Goal: Task Accomplishment & Management: Complete application form

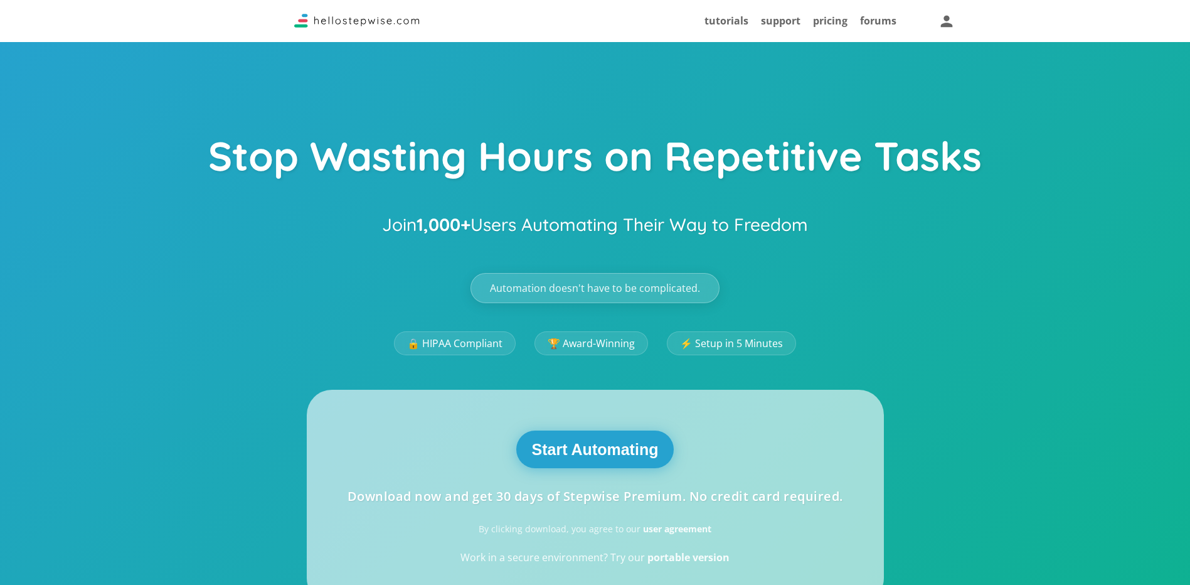
click at [607, 444] on button "Start Automating" at bounding box center [595, 449] width 158 height 38
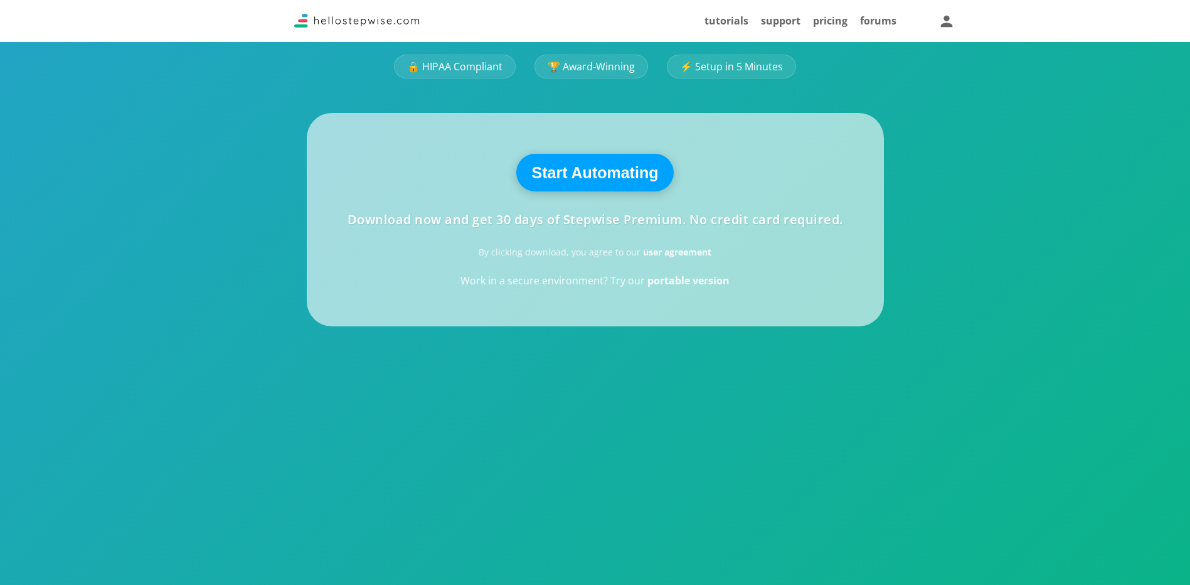
scroll to position [188, 0]
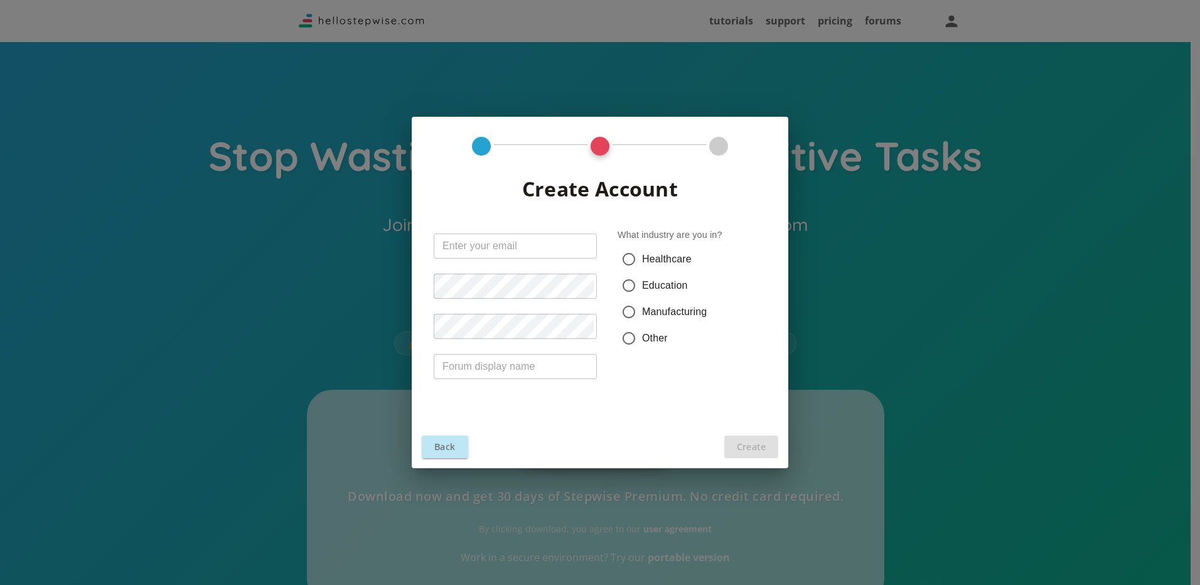
click at [493, 252] on input "text" at bounding box center [515, 245] width 163 height 25
type input "[EMAIL_ADDRESS][DOMAIN_NAME]"
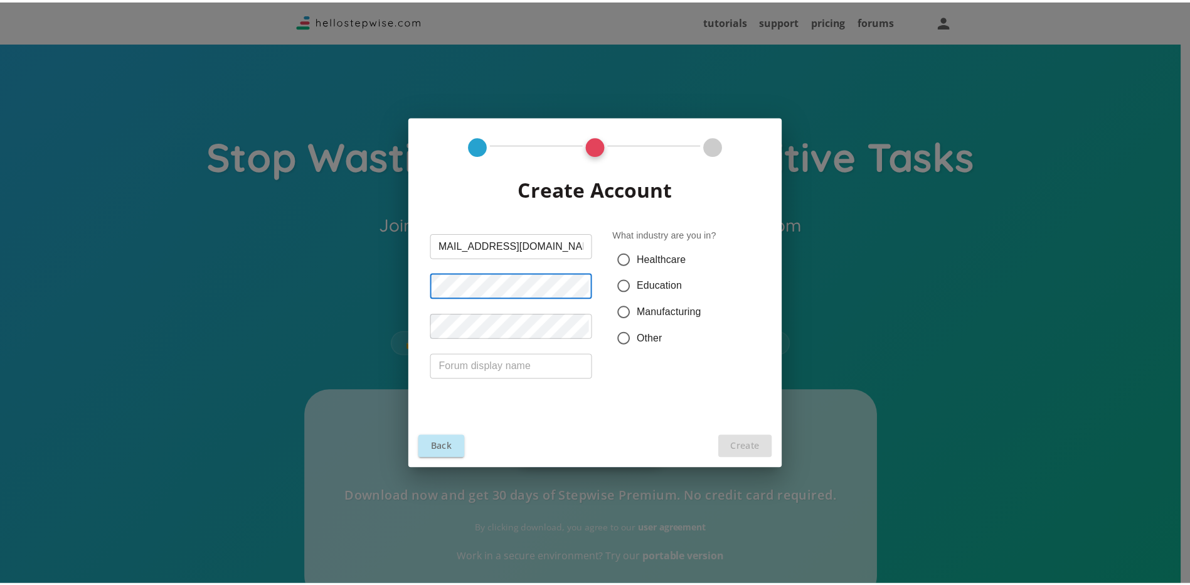
scroll to position [0, 0]
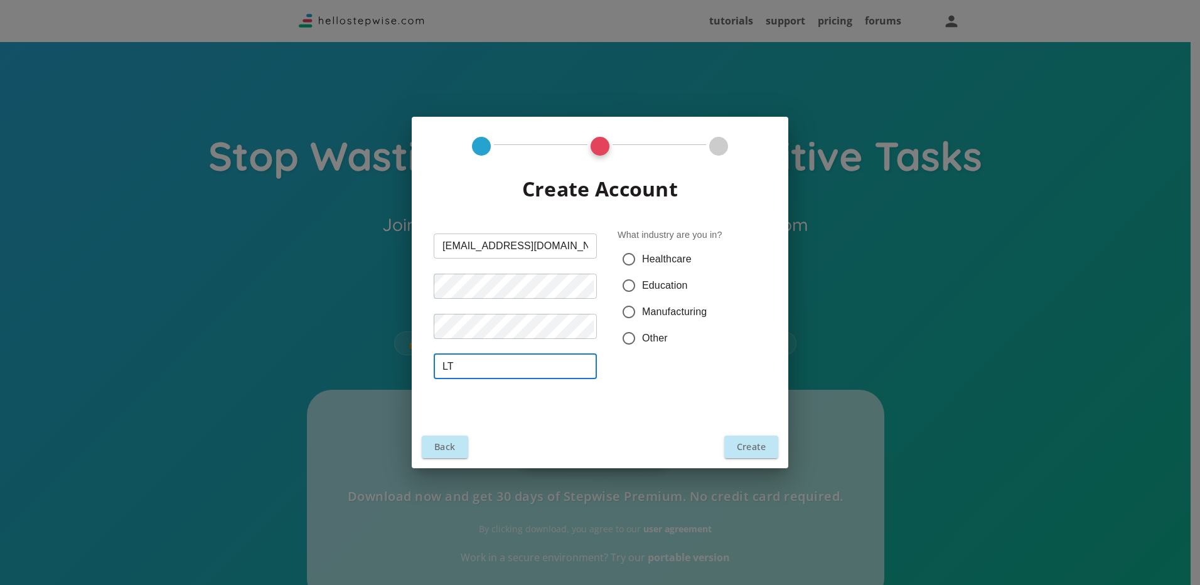
type input "L"
type input "[PERSON_NAME]"
drag, startPoint x: 755, startPoint y: 454, endPoint x: 700, endPoint y: 383, distance: 89.4
click at [700, 383] on div "Create Account [EMAIL_ADDRESS][DOMAIN_NAME] ​ ​ ​ [PERSON_NAME] ​ What industry…" at bounding box center [600, 292] width 376 height 351
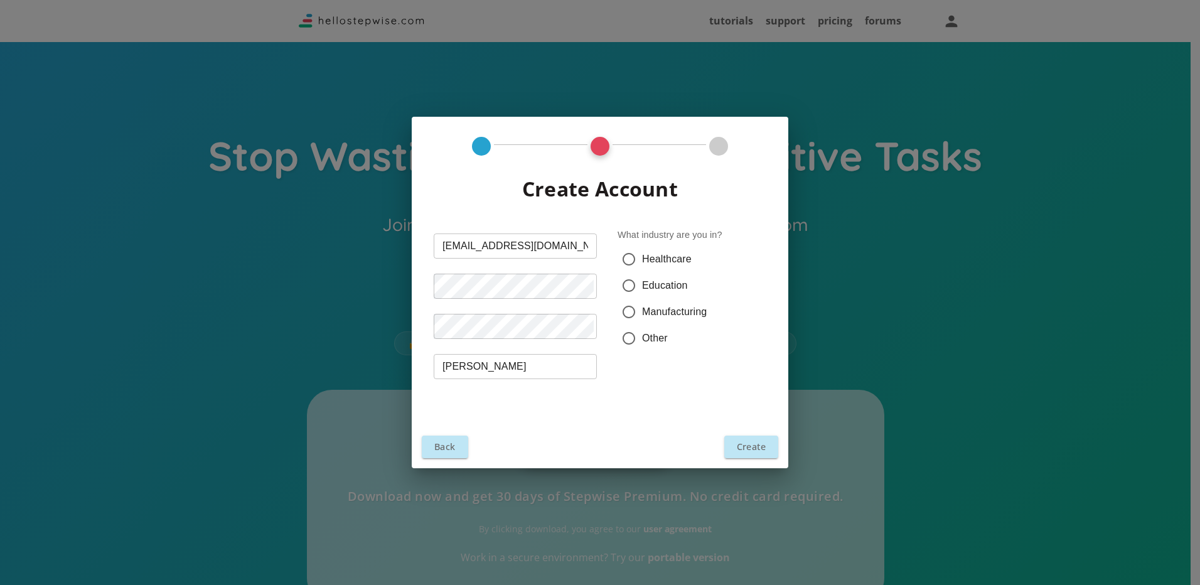
click at [644, 346] on label "Other" at bounding box center [642, 338] width 52 height 26
click at [642, 346] on input "Other" at bounding box center [629, 338] width 26 height 26
radio input "true"
click at [712, 340] on input "text" at bounding box center [724, 338] width 83 height 25
type input "Service"
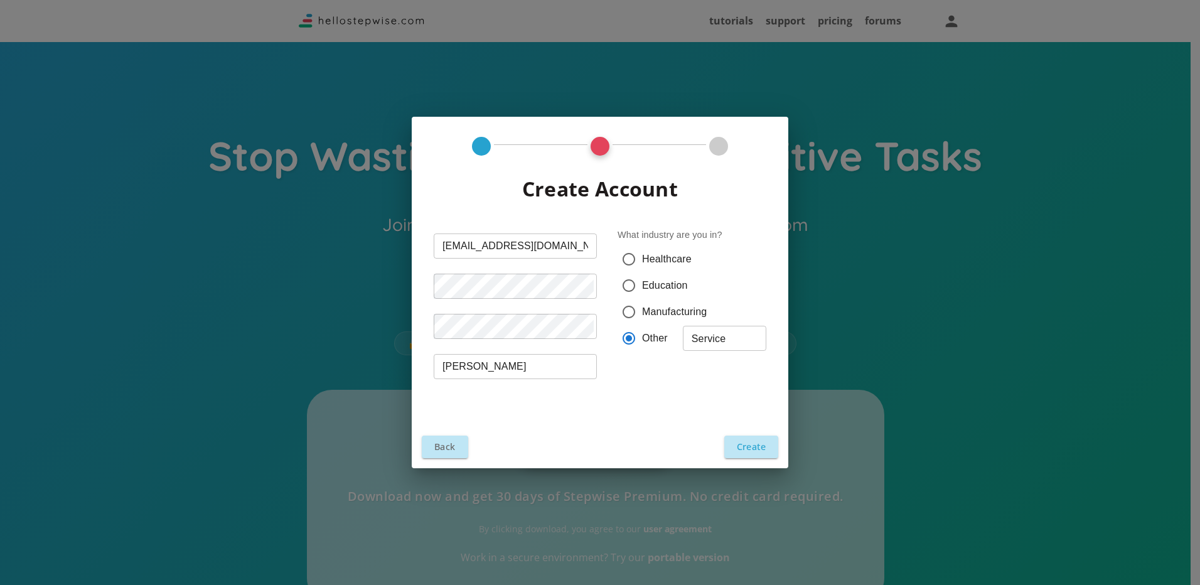
click at [754, 446] on button "Create" at bounding box center [751, 446] width 54 height 22
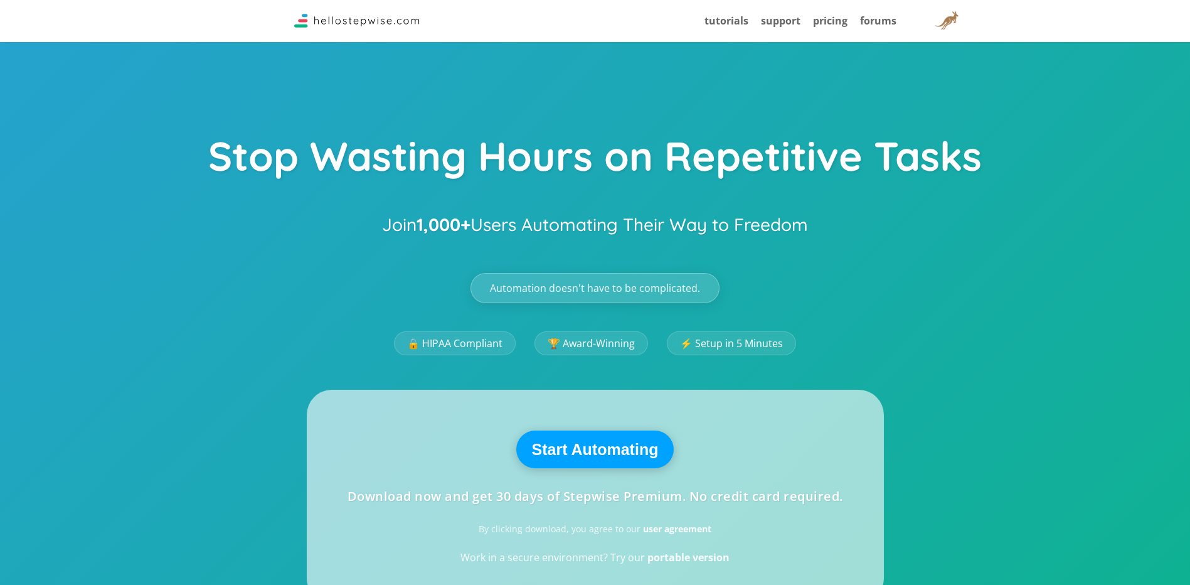
click at [996, 206] on div "Stop Wasting Hours on Repetitive Tasks Join 1,000+ Users Automating Their Way t…" at bounding box center [595, 538] width 1190 height 1076
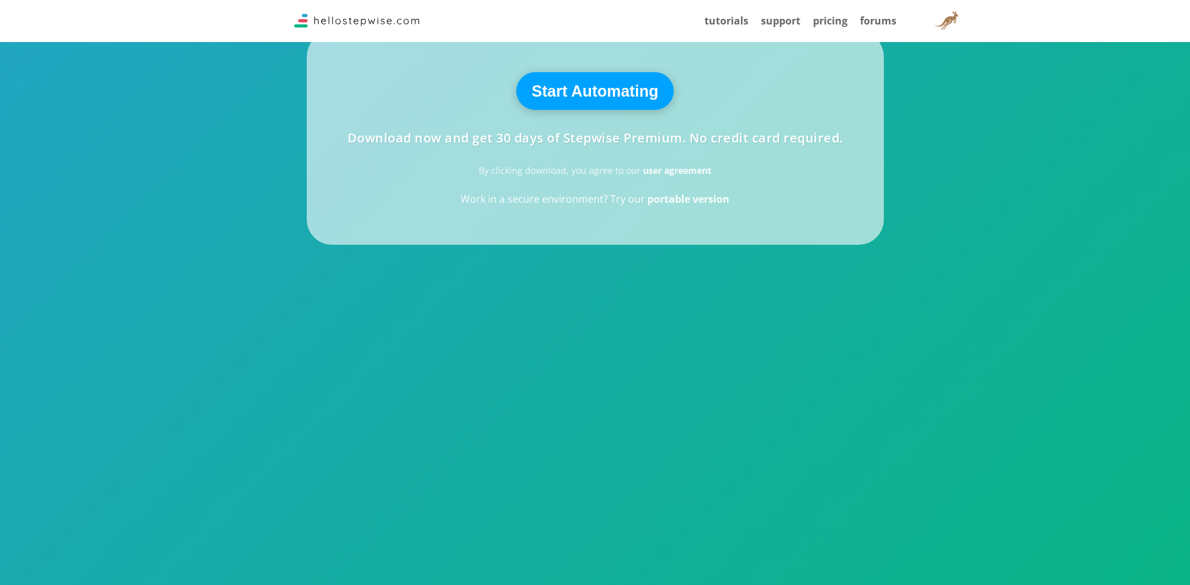
scroll to position [502, 0]
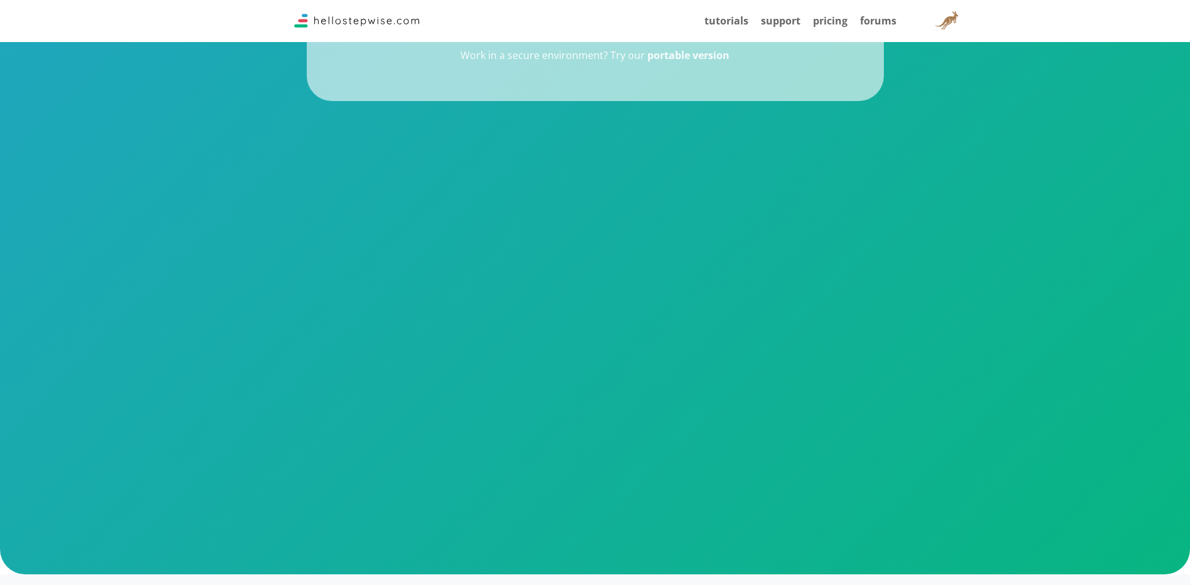
click at [818, 188] on video at bounding box center [595, 347] width 833 height 417
click at [846, 220] on video at bounding box center [595, 347] width 833 height 417
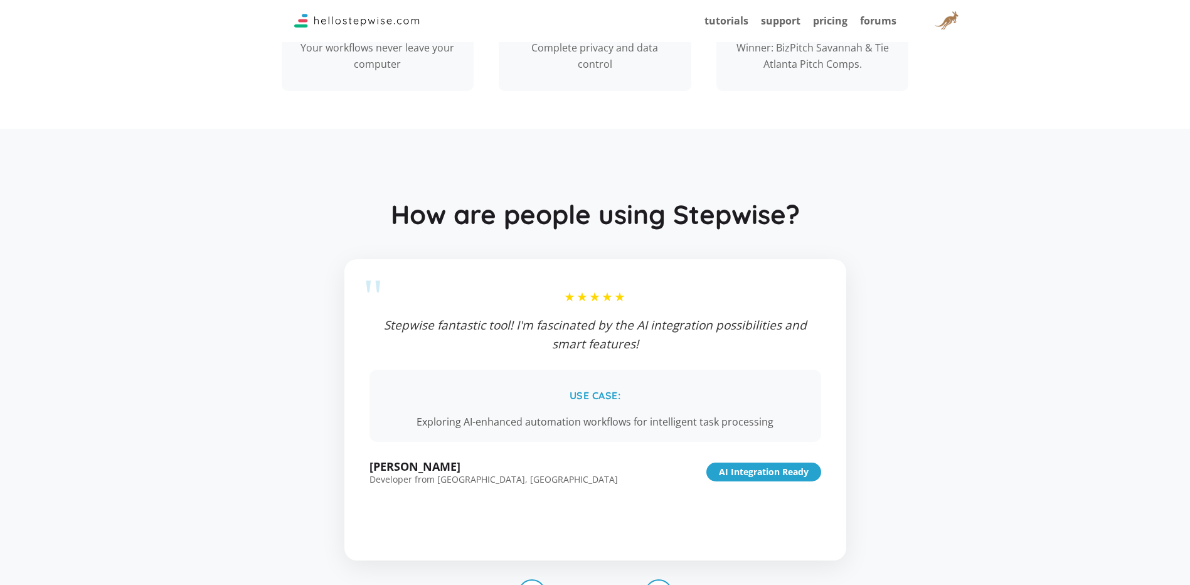
scroll to position [1380, 0]
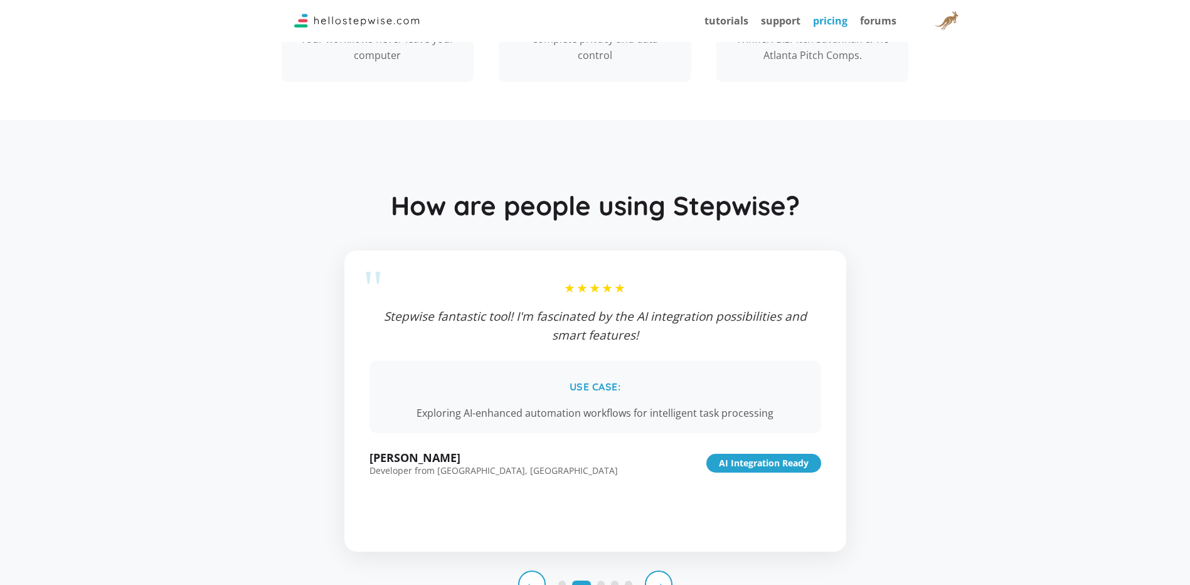
click at [831, 18] on link "pricing" at bounding box center [830, 21] width 35 height 14
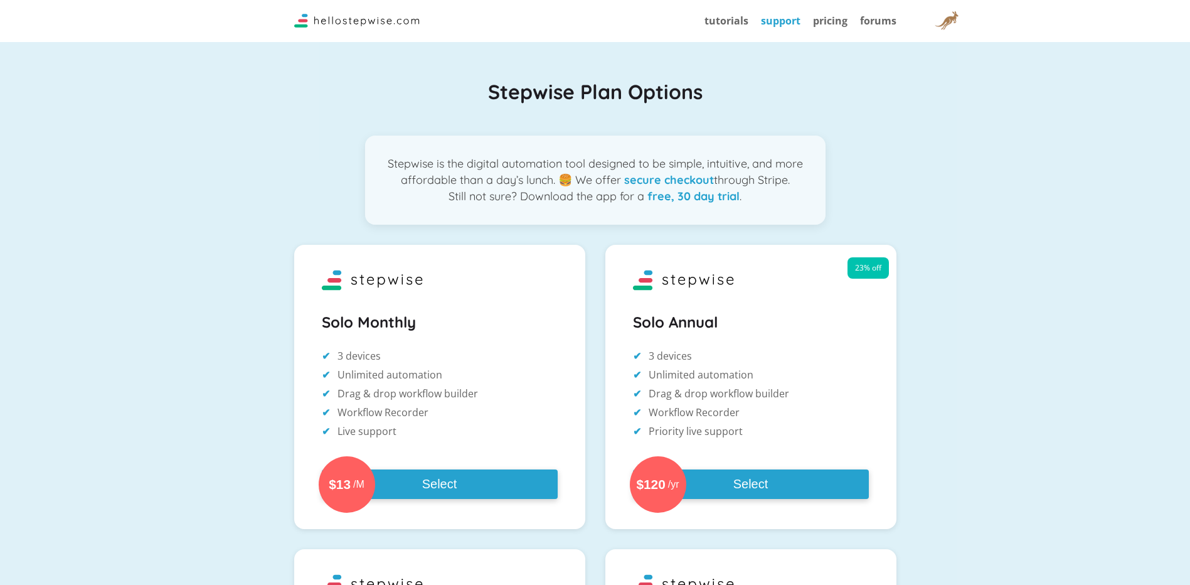
click at [787, 23] on link "support" at bounding box center [781, 21] width 40 height 14
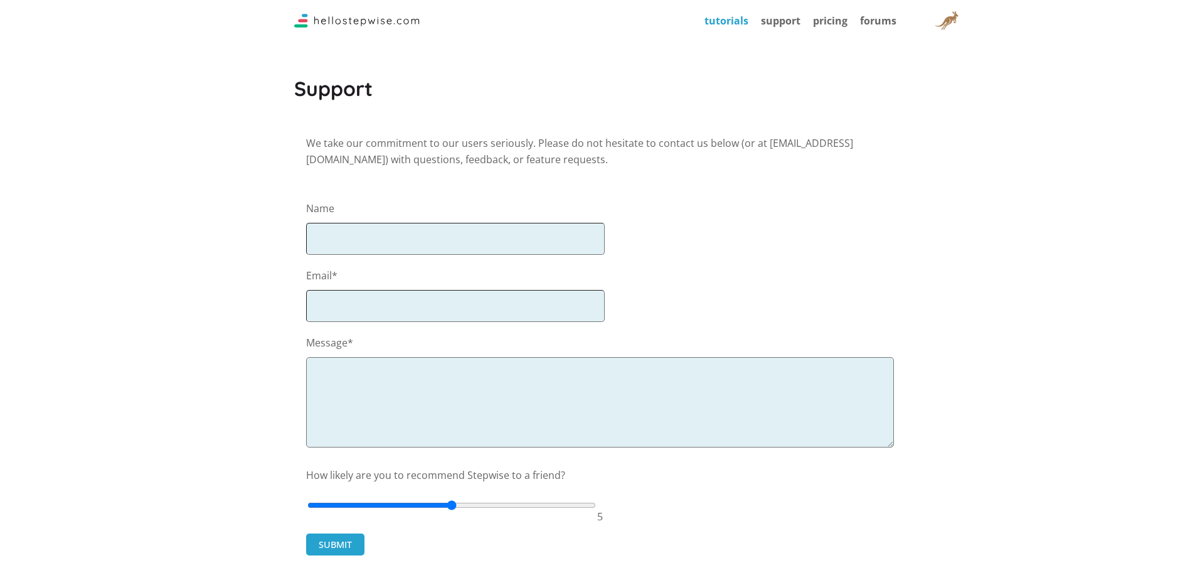
click at [715, 19] on link "tutorials" at bounding box center [727, 21] width 44 height 14
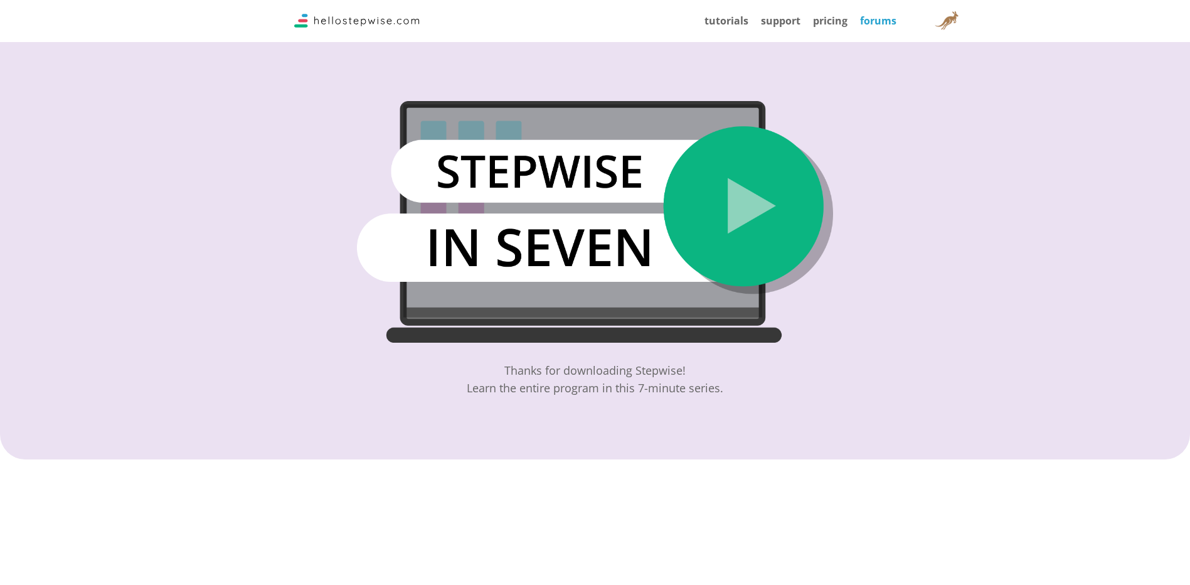
click at [888, 16] on link "forums" at bounding box center [878, 21] width 36 height 14
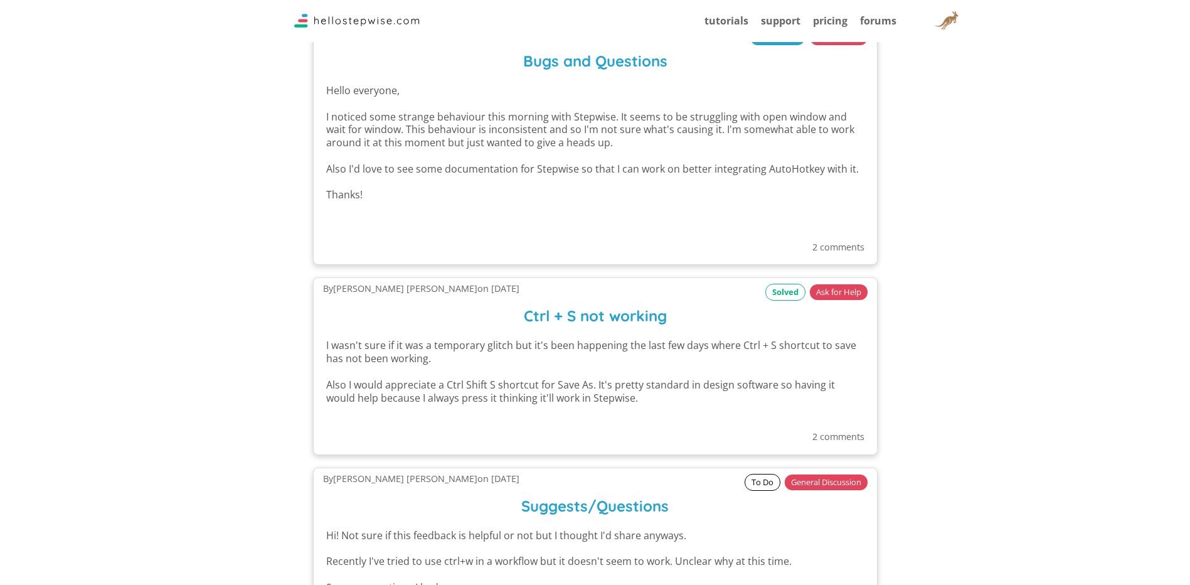
scroll to position [1882, 0]
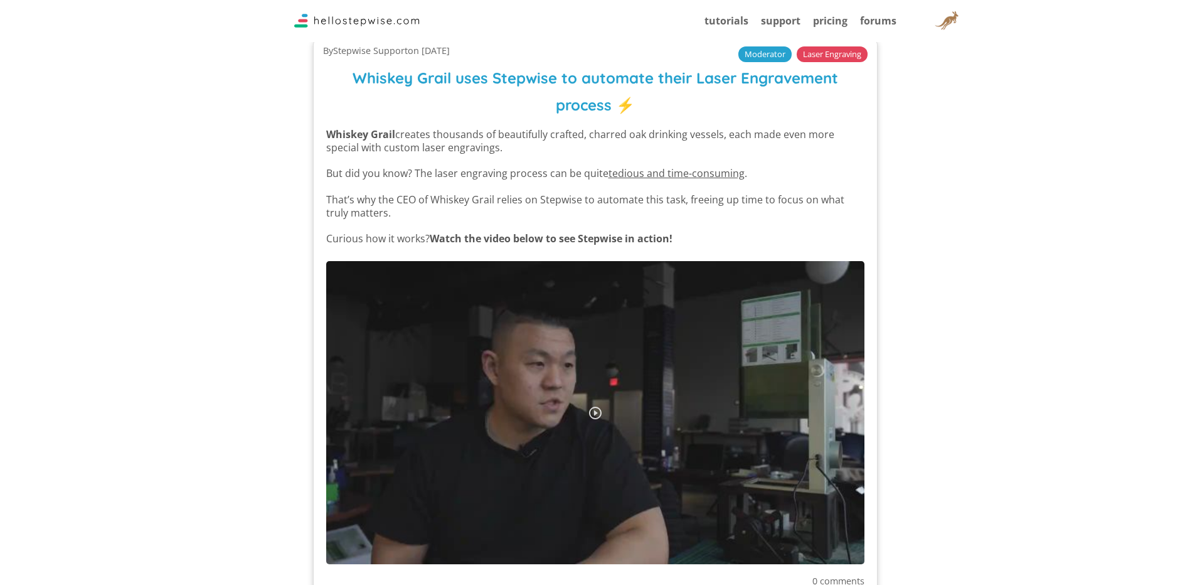
scroll to position [0, 0]
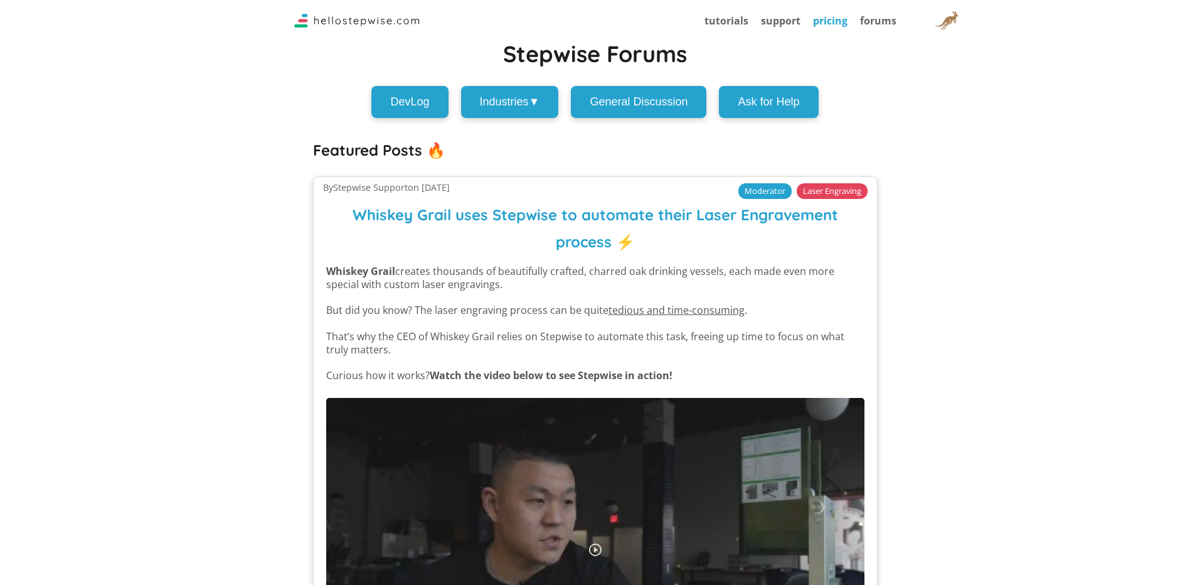
click at [825, 19] on link "pricing" at bounding box center [830, 21] width 35 height 14
